Goal: Transaction & Acquisition: Download file/media

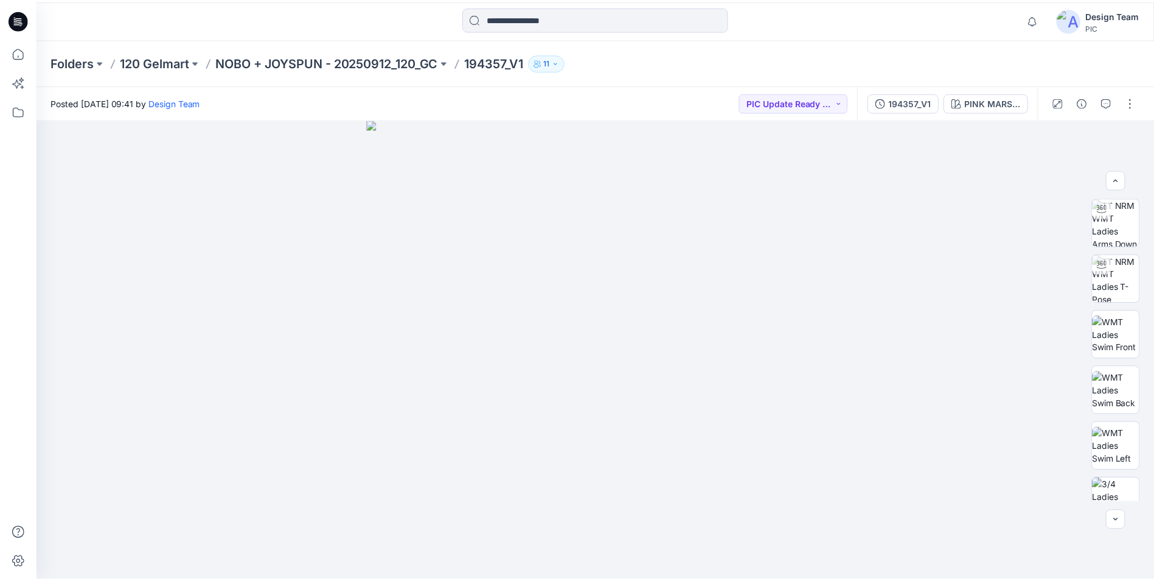
scroll to position [122, 0]
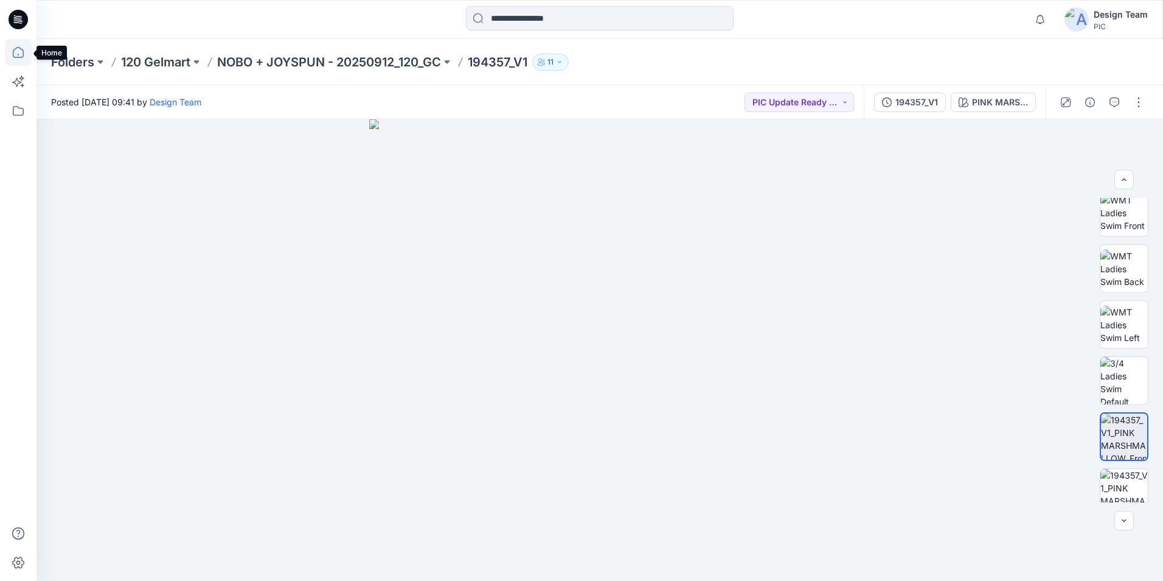
click at [12, 58] on icon at bounding box center [18, 52] width 27 height 27
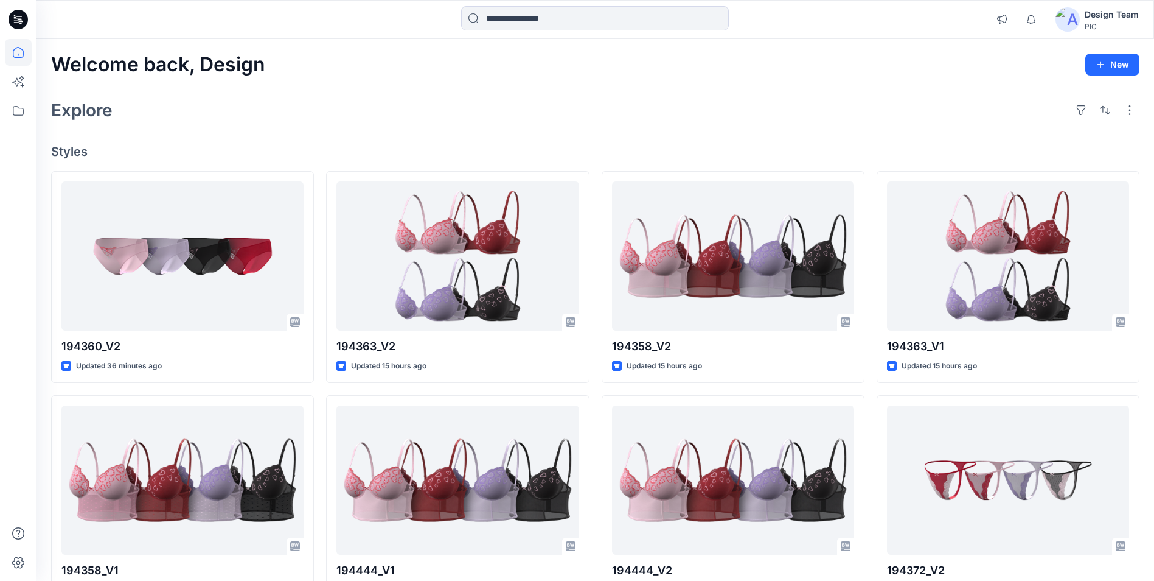
click at [81, 32] on div at bounding box center [176, 19] width 279 height 27
drag, startPoint x: 63, startPoint y: 9, endPoint x: 584, endPoint y: 93, distance: 527.6
click at [584, 93] on div "Welcome back, Design New Explore Styles 194360_V2 Updated 36 minutes ago 194358…" at bounding box center [596, 464] width 1118 height 850
click at [1115, 27] on div "PIC" at bounding box center [1112, 26] width 54 height 9
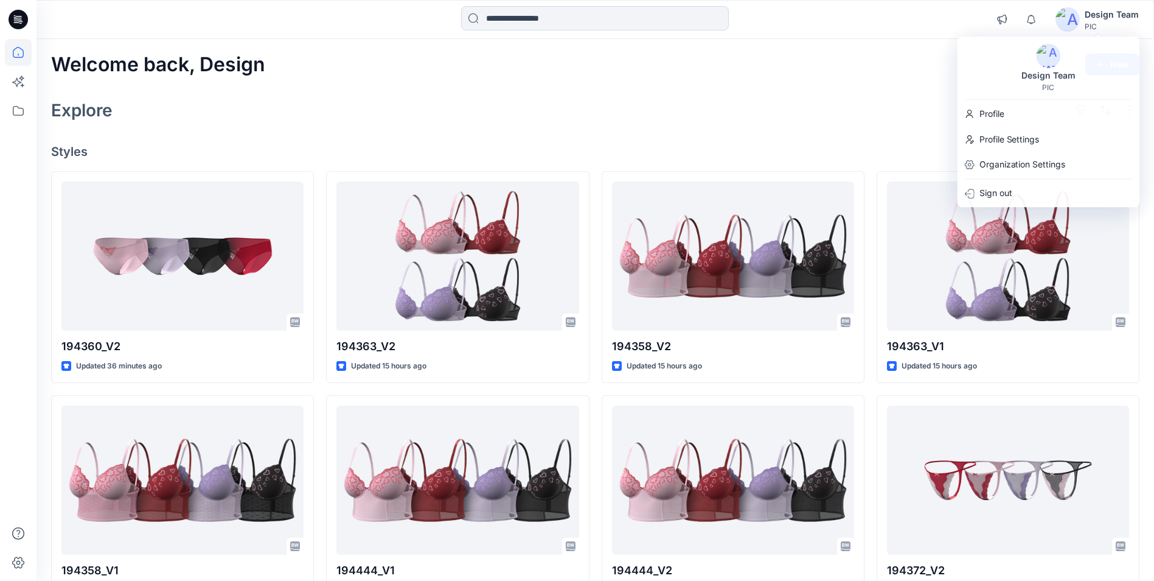
click at [854, 32] on div at bounding box center [595, 19] width 559 height 27
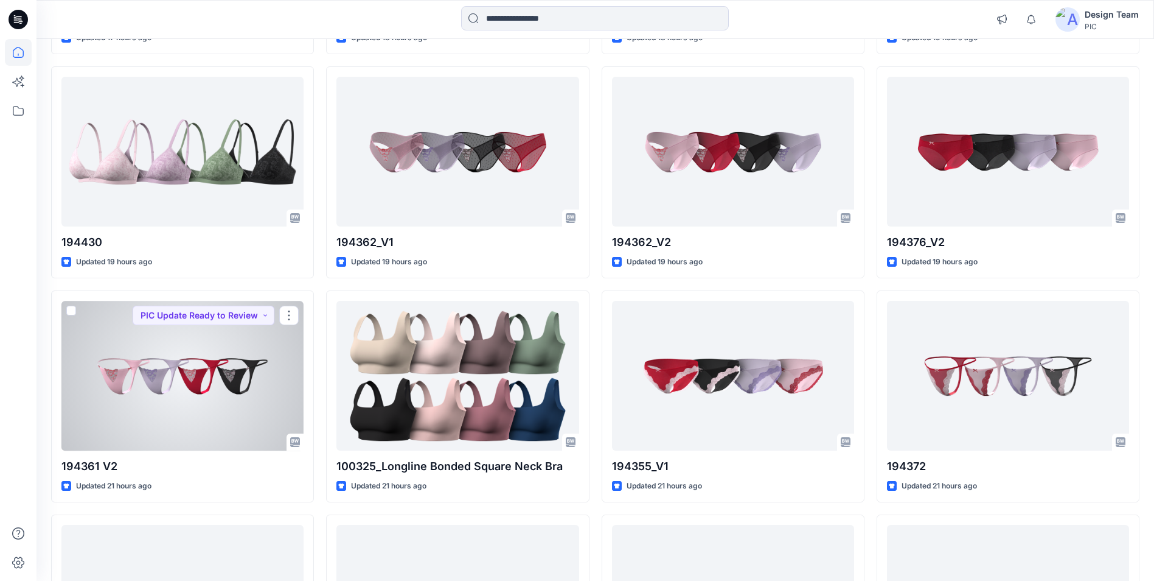
scroll to position [1527, 0]
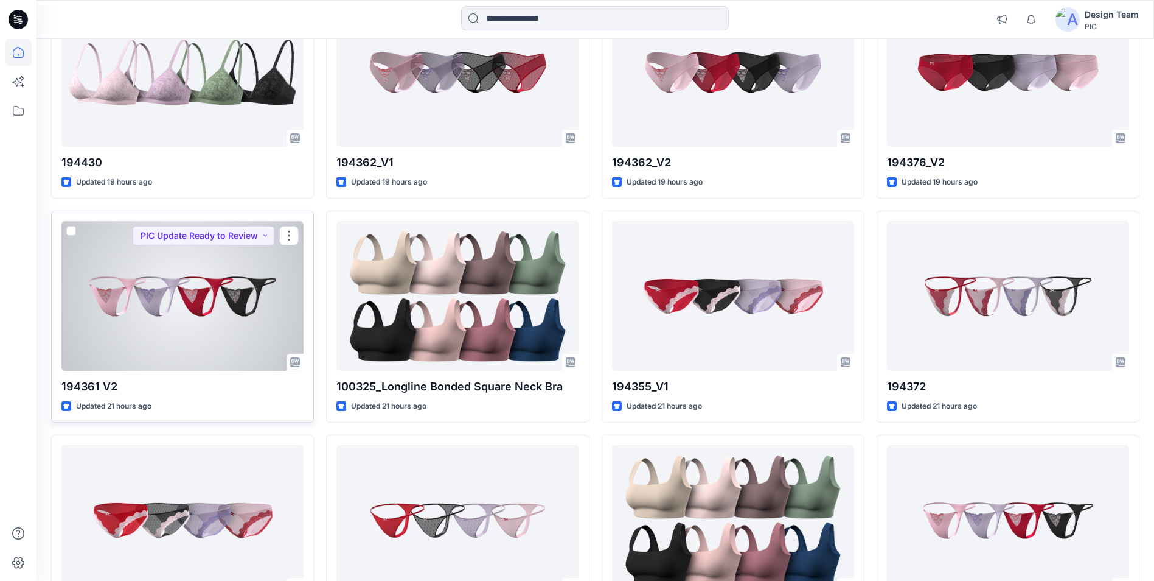
click at [223, 367] on div at bounding box center [182, 295] width 242 height 149
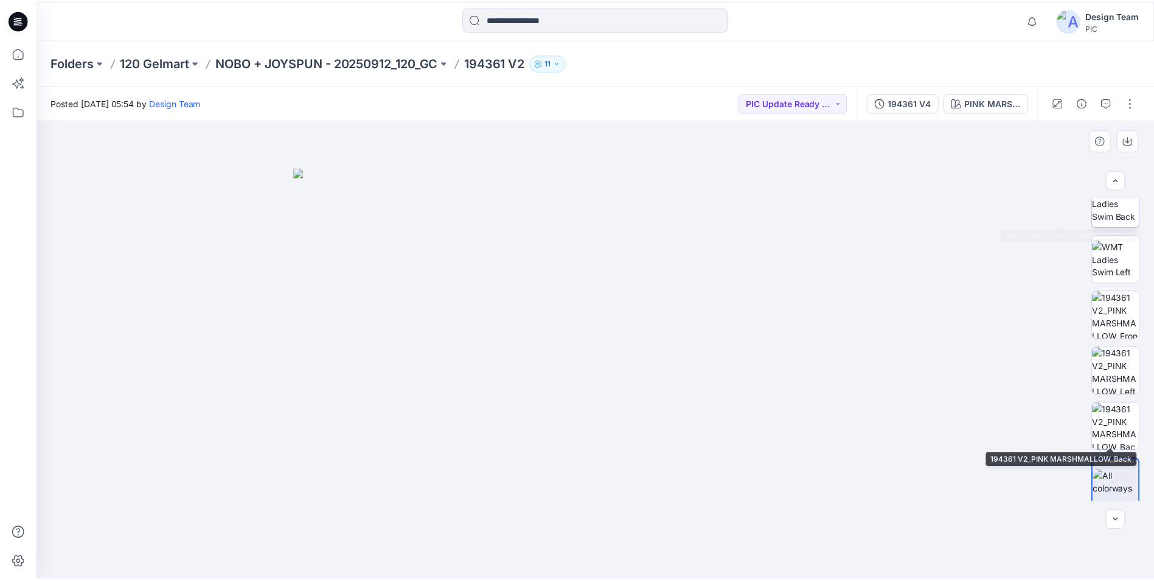
scroll to position [248, 0]
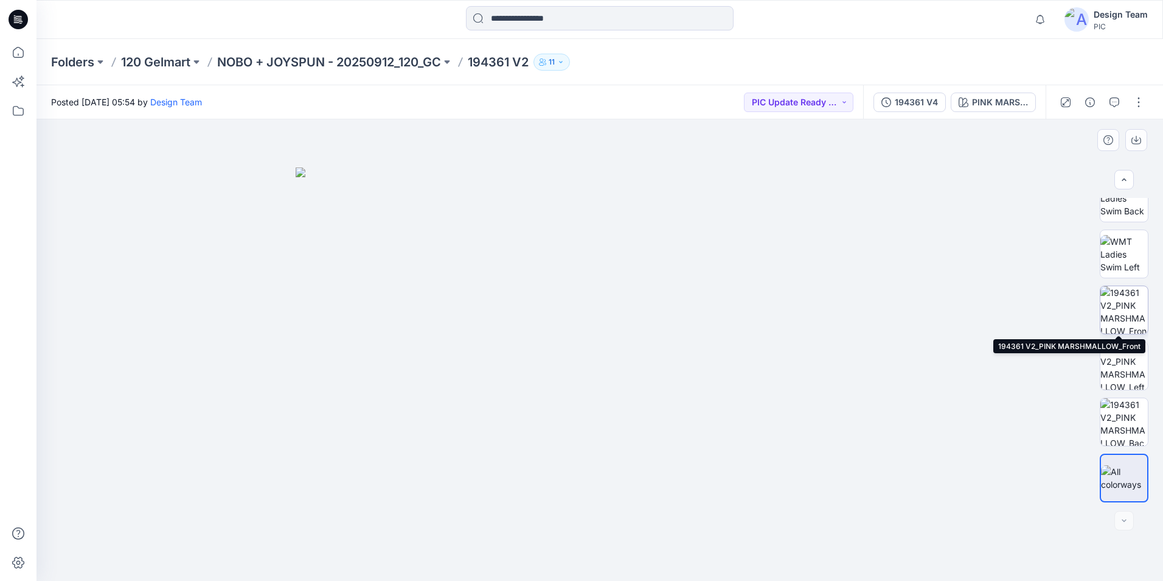
click at [1129, 296] on img at bounding box center [1124, 309] width 47 height 47
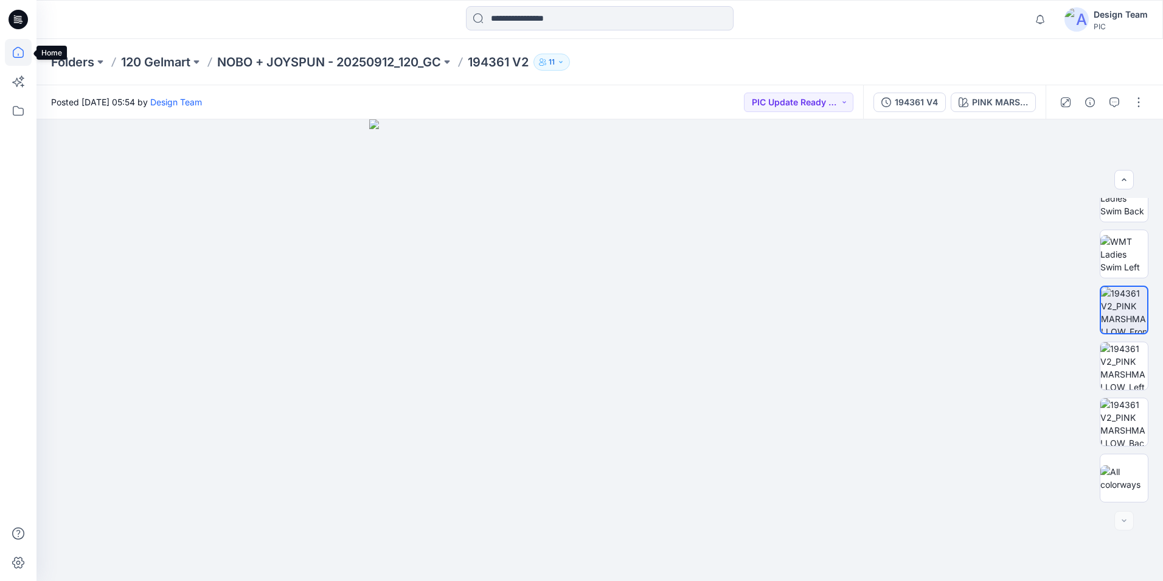
click at [14, 45] on icon at bounding box center [18, 52] width 27 height 27
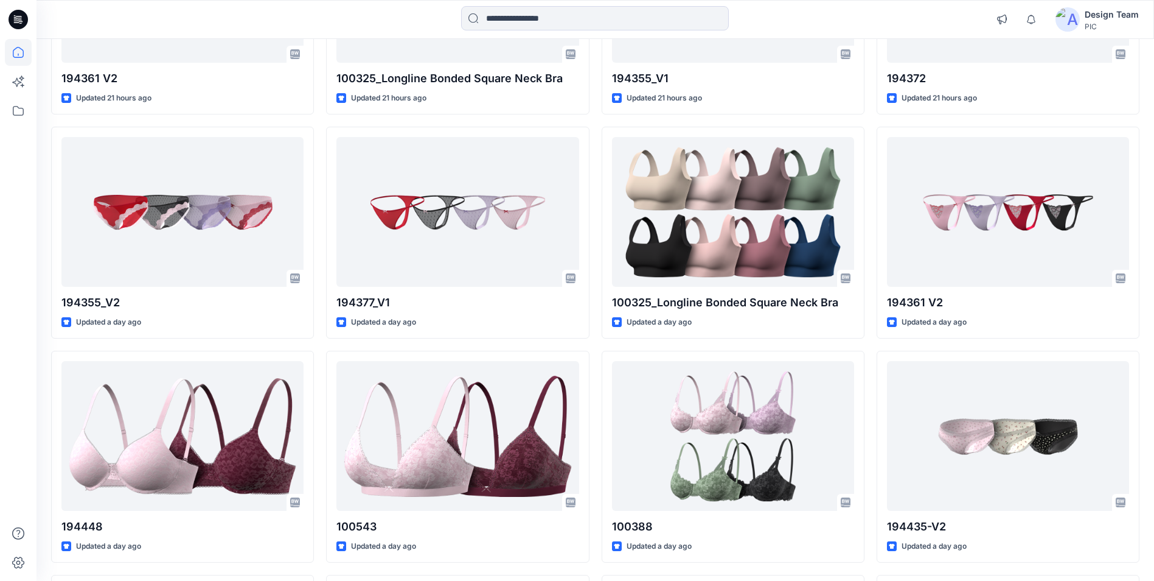
scroll to position [1834, 0]
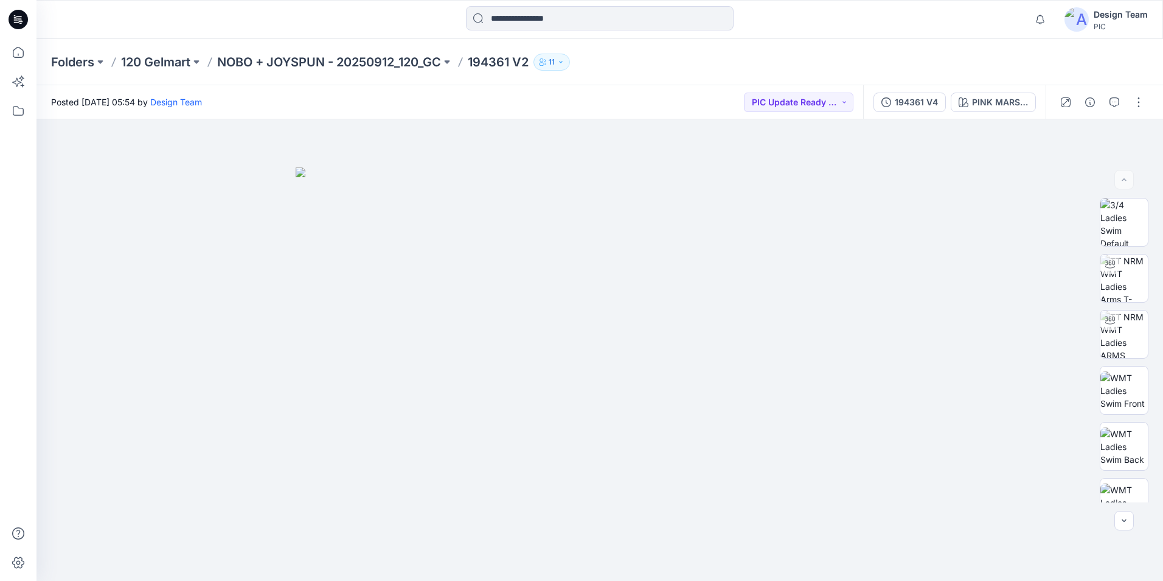
click at [273, 56] on p "NOBO + JOYSPUN - 20250912_120_GC" at bounding box center [329, 62] width 224 height 17
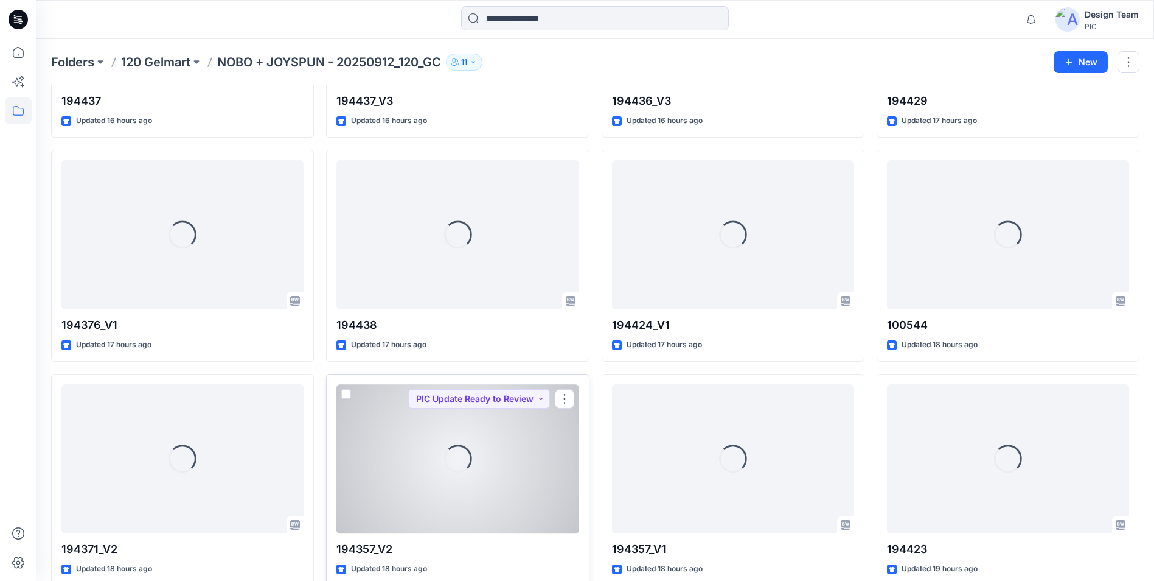
scroll to position [943, 0]
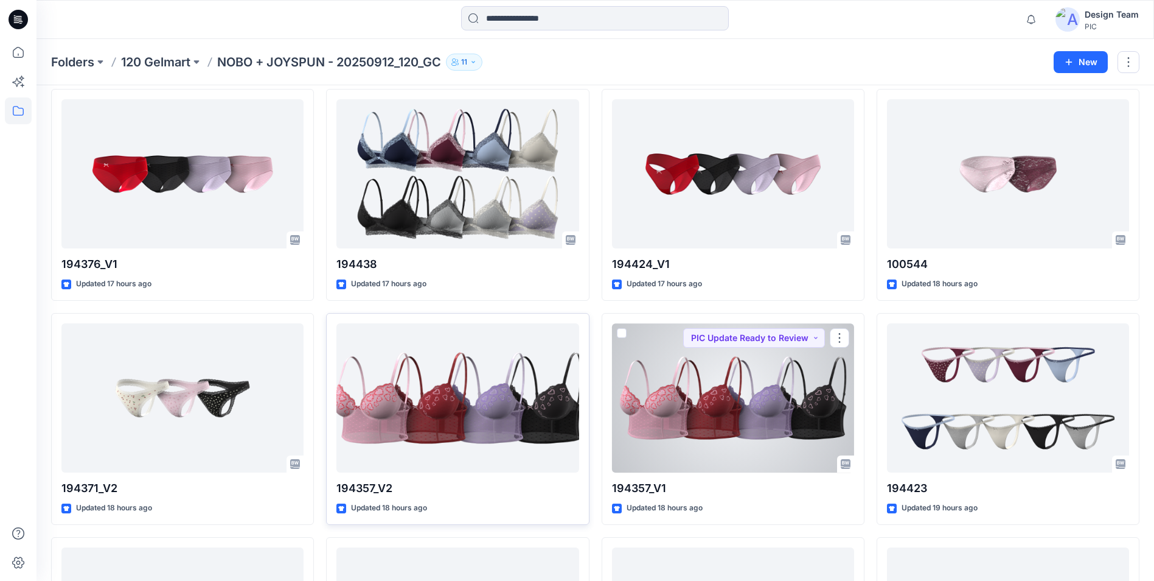
click at [651, 419] on div at bounding box center [733, 397] width 242 height 149
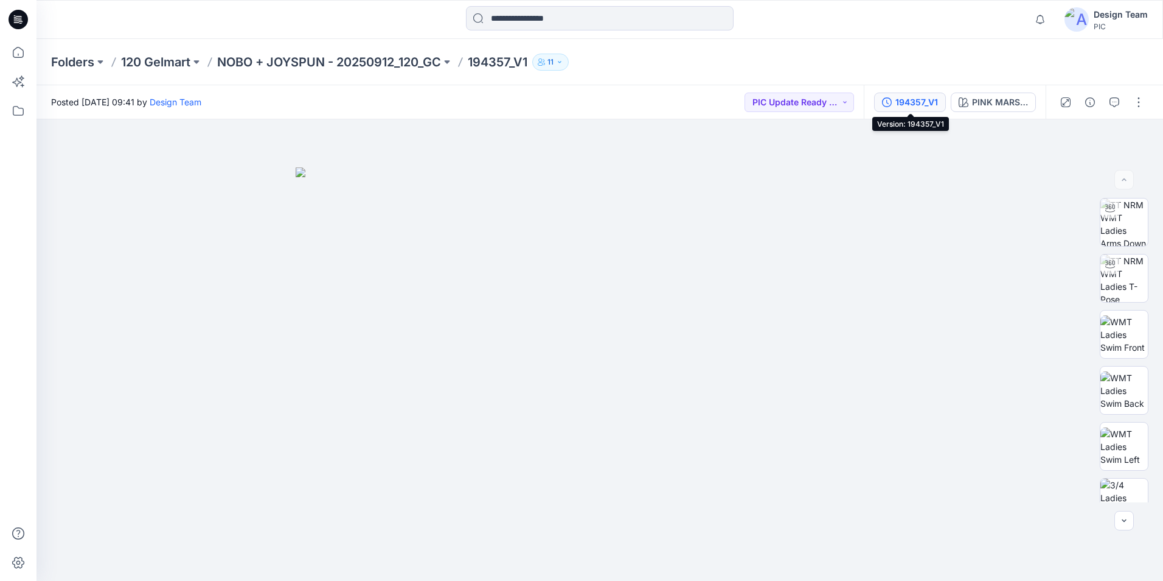
click at [941, 106] on button "194357_V1" at bounding box center [910, 101] width 72 height 19
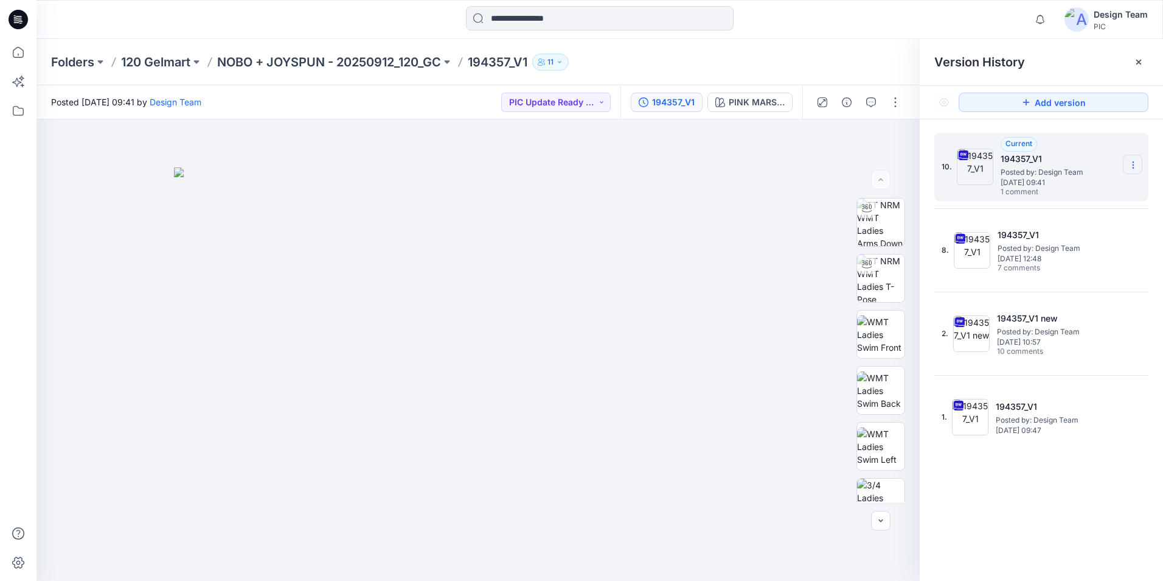
click at [1132, 164] on icon at bounding box center [1134, 165] width 10 height 10
click at [1090, 190] on span "Download Source BW File" at bounding box center [1072, 188] width 102 height 15
